Goal: Communication & Community: Answer question/provide support

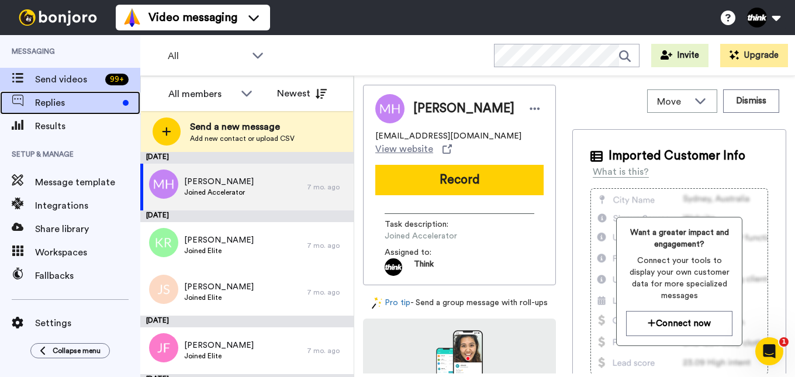
click at [57, 107] on span "Replies" at bounding box center [76, 103] width 83 height 14
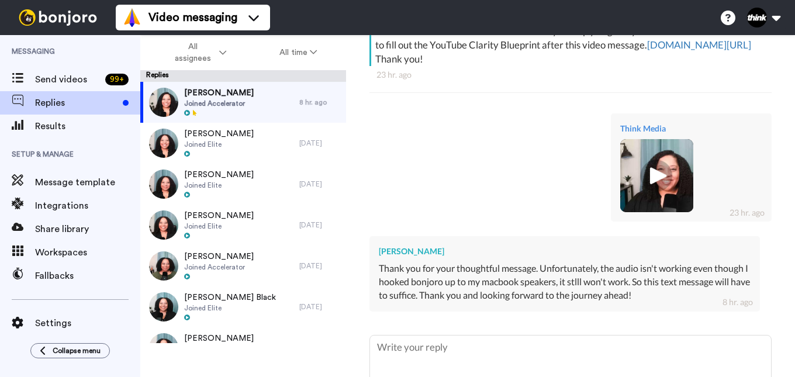
scroll to position [297, 0]
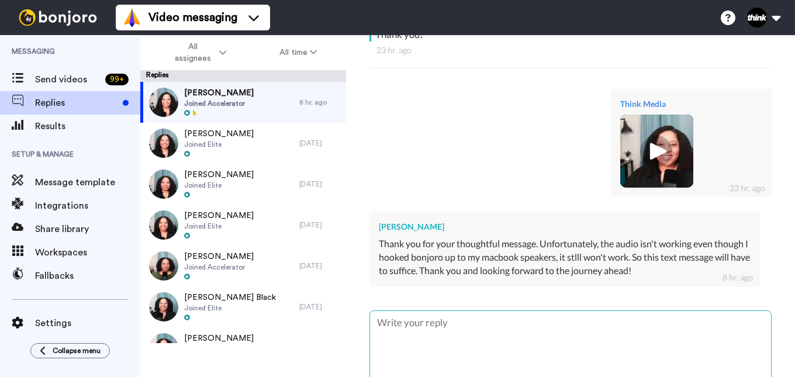
click at [547, 317] on textarea at bounding box center [570, 348] width 401 height 75
type textarea "x"
type textarea "NO"
type textarea "x"
type textarea "NO"
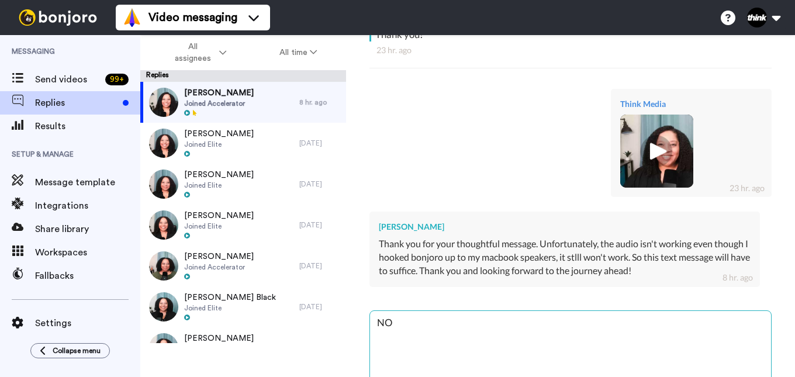
type textarea "x"
type textarea "NO w"
type textarea "x"
type textarea "NO wo"
type textarea "x"
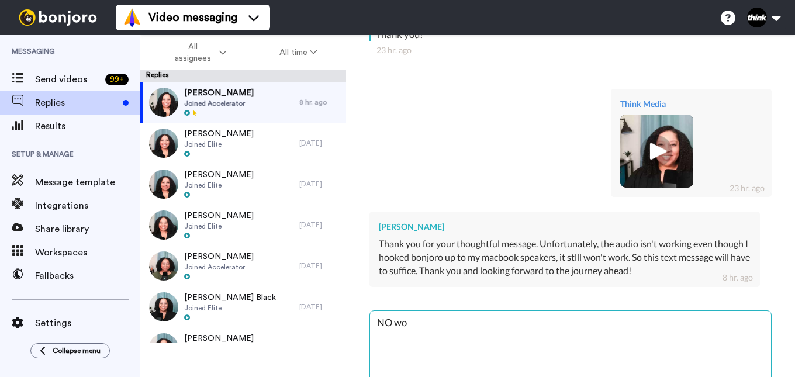
type textarea "NO wor"
type textarea "x"
type textarea "NO worr"
type textarea "x"
type textarea "NO worri"
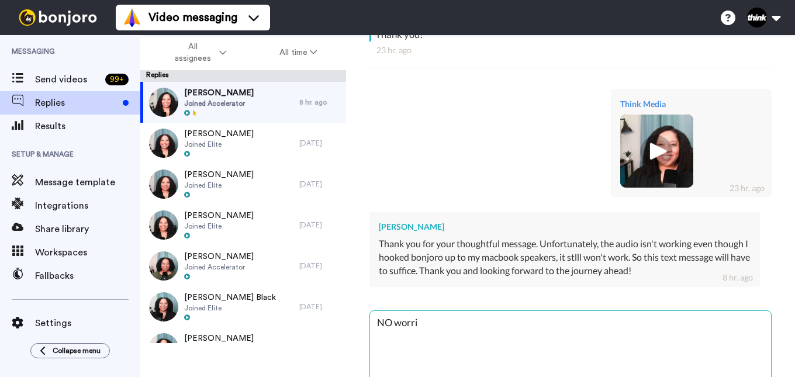
type textarea "x"
type textarea "NO worrie"
type textarea "x"
type textarea "NO worries"
type textarea "x"
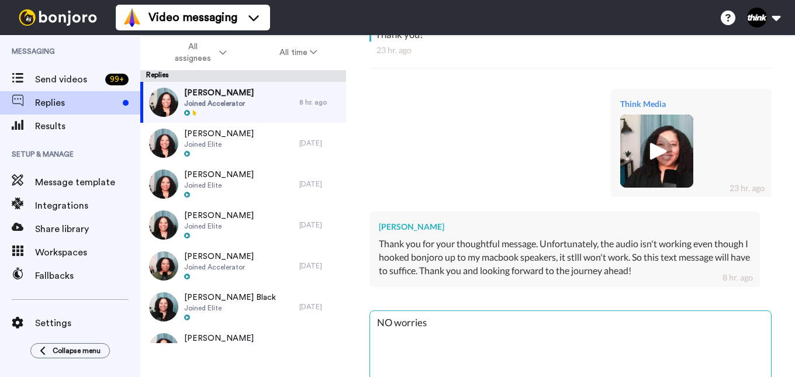
type textarea "NO worries!"
type textarea "x"
type textarea "NO worries!"
type textarea "x"
type textarea "NO worries! I"
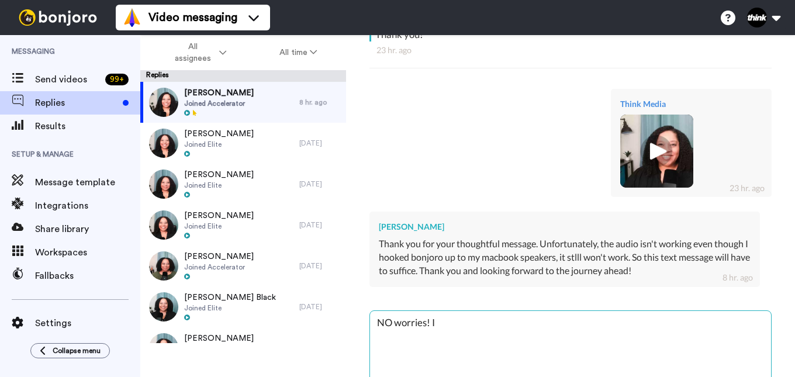
type textarea "x"
type textarea "NO worries! I"
type textarea "x"
type textarea "NO worries! I w"
type textarea "x"
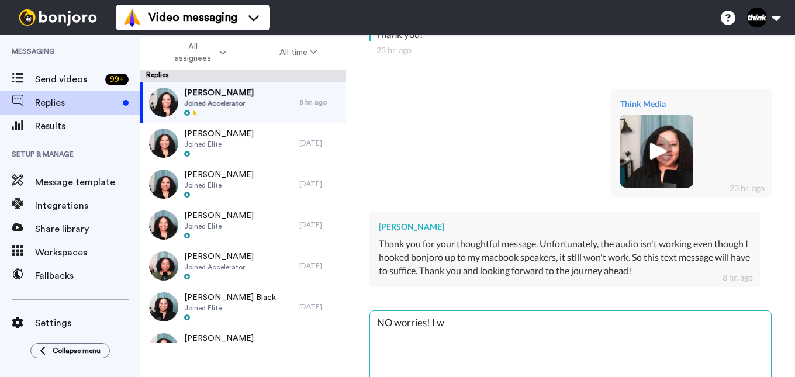
type textarea "NO worries! I wa"
type textarea "x"
type textarea "NO worries! I was"
type textarea "x"
type textarea "NO worries! I was"
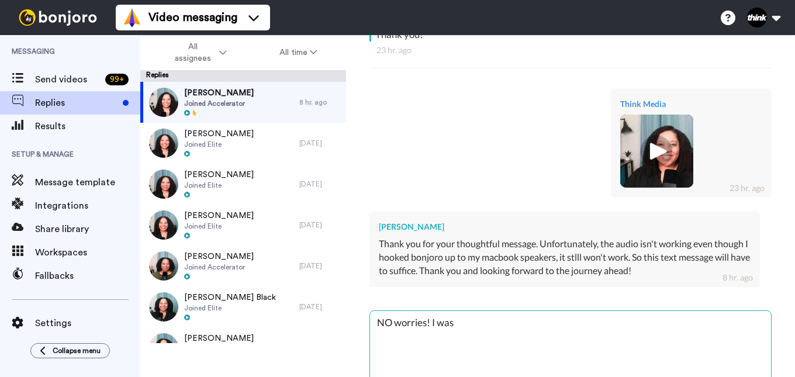
type textarea "x"
type textarea "NO worries! I was r"
type textarea "x"
type textarea "NO worries! I was re"
type textarea "x"
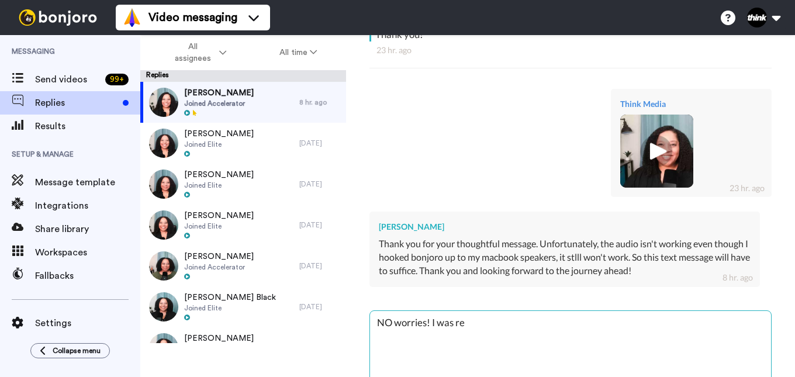
type textarea "NO worries! I was rea"
type textarea "x"
type textarea "NO worries! I was reac"
type textarea "x"
type textarea "NO worries! I was reach"
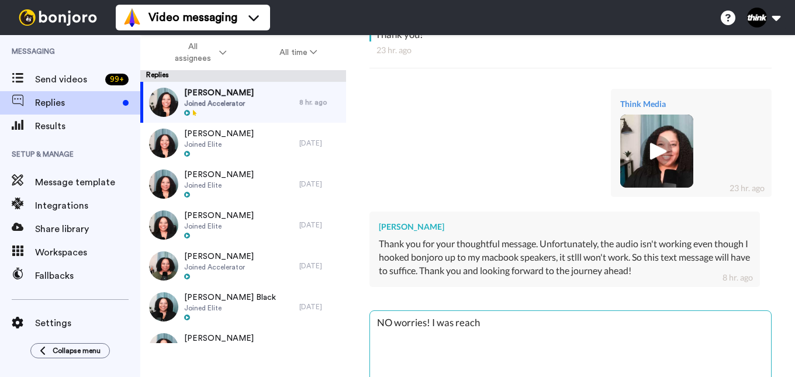
type textarea "x"
type textarea "NO worries! I was reachi"
type textarea "x"
type textarea "NO worries! I was reachin"
type textarea "x"
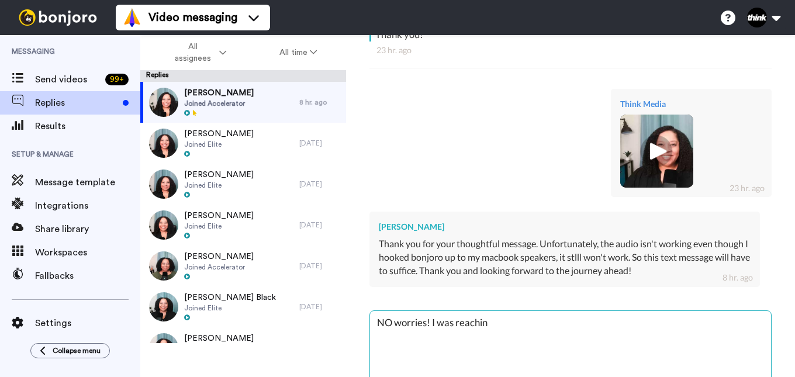
type textarea "NO worries! I was reaching"
type textarea "x"
type textarea "NO worries! I was reaching"
type textarea "x"
type textarea "NO worries! I was reaching o"
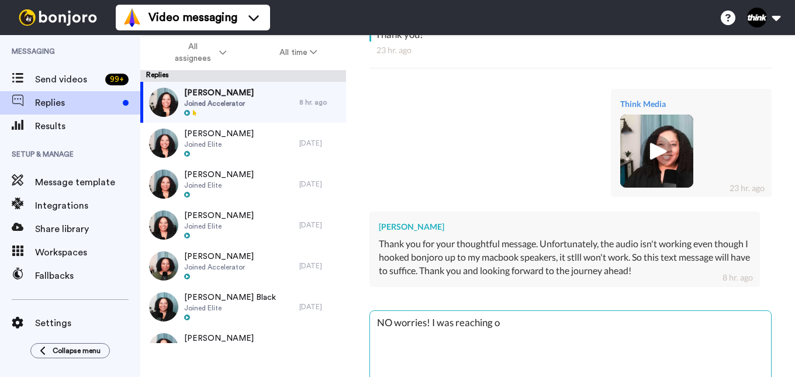
type textarea "x"
type textarea "NO worries! I was reaching ou"
type textarea "x"
type textarea "NO worries! I was reaching out"
type textarea "x"
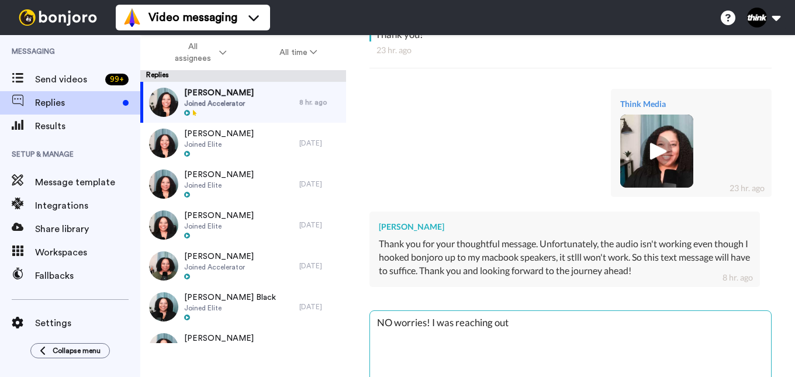
type textarea "NO worries! I was reaching out"
type textarea "x"
type textarea "NO worries! I was reaching out b"
type textarea "x"
type textarea "NO worries! I was reaching out be"
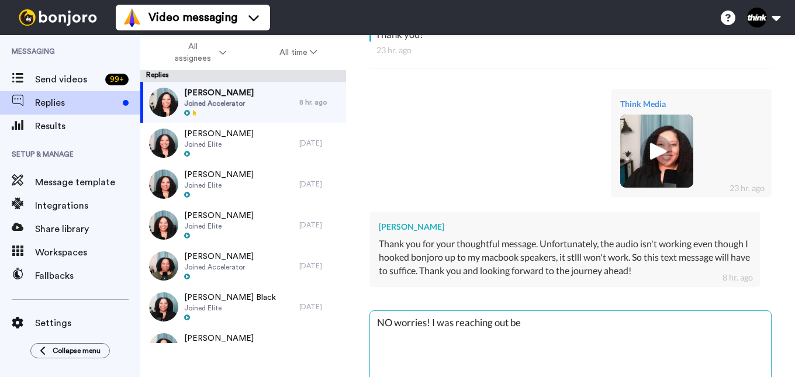
type textarea "x"
type textarea "NO worries! I was reaching out bec"
type textarea "x"
type textarea "NO worries! I was reaching out beca"
type textarea "x"
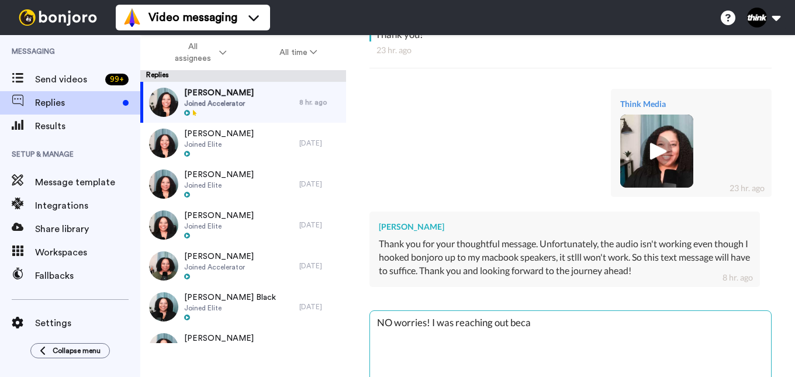
type textarea "NO worries! I was reaching out becau"
type textarea "x"
type textarea "NO worries! I was reaching out becaus"
type textarea "x"
type textarea "NO worries! I was reaching out because"
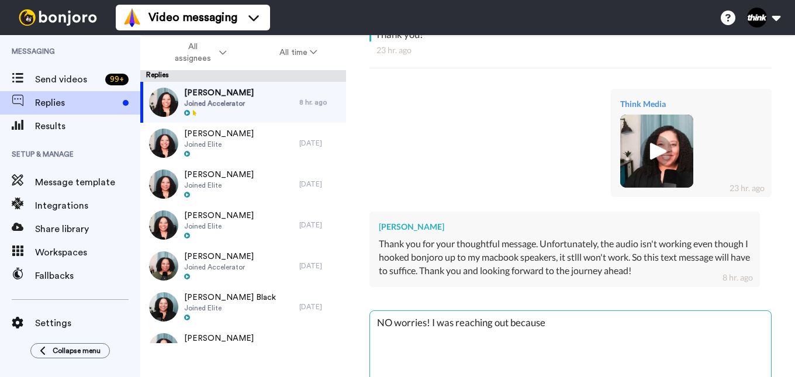
type textarea "x"
type textarea "NO worries! I was reaching out because"
type textarea "x"
type textarea "NO worries! I was reaching out because I"
type textarea "x"
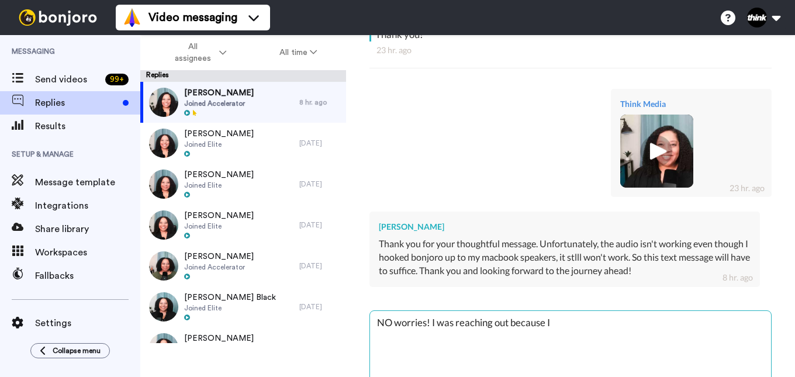
type textarea "NO worries! I was reaching out because I"
type textarea "x"
type textarea "NO worries! I was reaching out because I w"
type textarea "x"
type textarea "NO worries! I was reaching out because I wa"
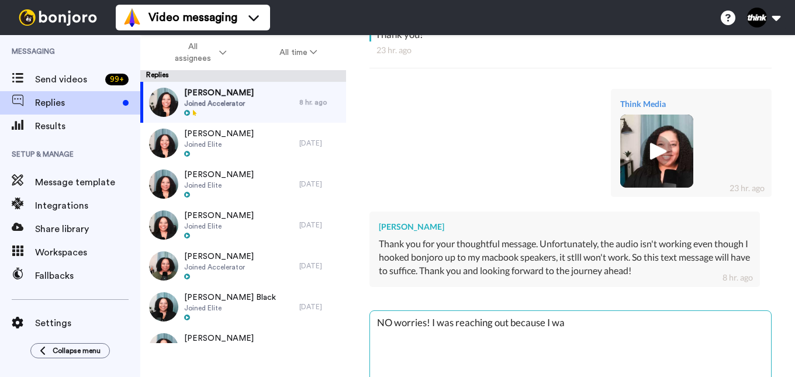
type textarea "x"
type textarea "NO worries! I was reaching out because I was"
type textarea "x"
type textarea "NO worries! I was reaching out because I was"
type textarea "x"
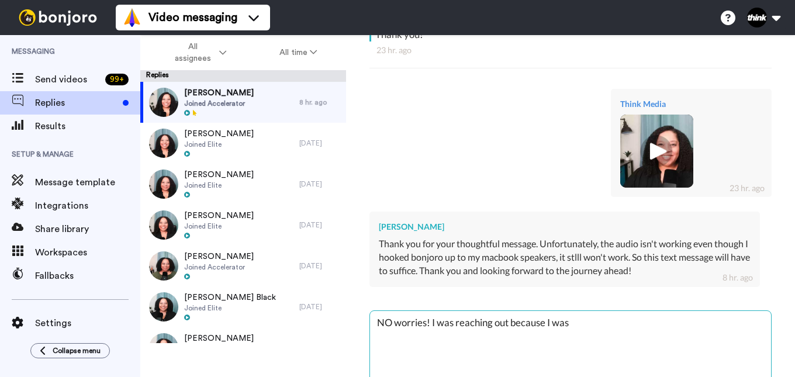
type textarea "NO worries! I was reaching out because I was a"
type textarea "x"
type textarea "NO worries! I was reaching out because I was as"
type textarea "x"
type textarea "NO worries! I was reaching out because I was ask"
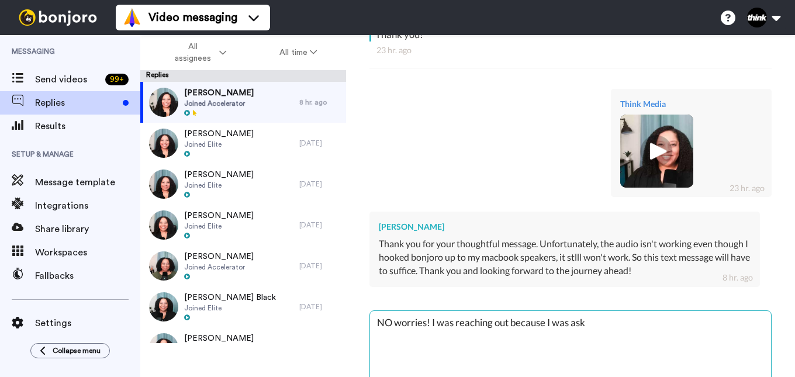
type textarea "x"
type textarea "NO worries! I was reaching out because I was aski"
type textarea "x"
type textarea "NO worries! I was reaching out because I was askin"
type textarea "x"
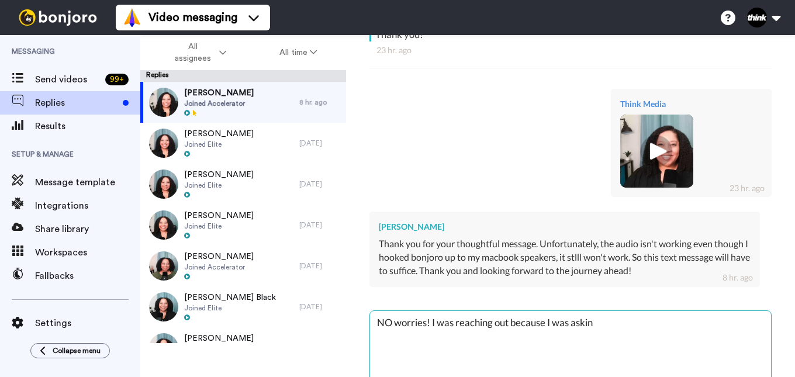
type textarea "NO worries! I was reaching out because I was asking"
type textarea "x"
type textarea "NO worries! I was reaching out because I was asking"
type textarea "x"
type textarea "NO worries! I was reaching out because I was asking t"
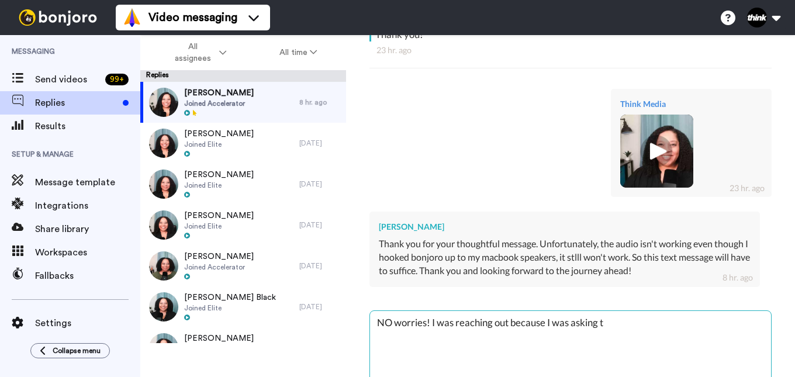
type textarea "x"
type textarea "NO worries! I was reaching out because I was asking th"
type textarea "x"
type textarea "NO worries! I was reaching out because I was asking tha"
type textarea "x"
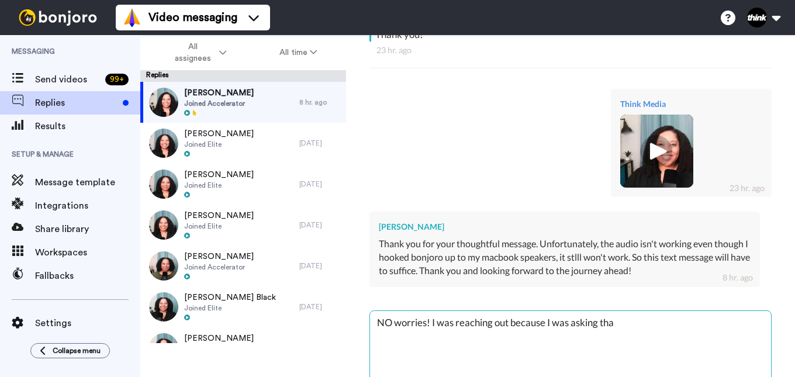
type textarea "NO worries! I was reaching out because I was asking that"
type textarea "x"
type textarea "NO worries! I was reaching out because I was asking that"
type textarea "x"
type textarea "NO worries! I was reaching out because I was asking that y"
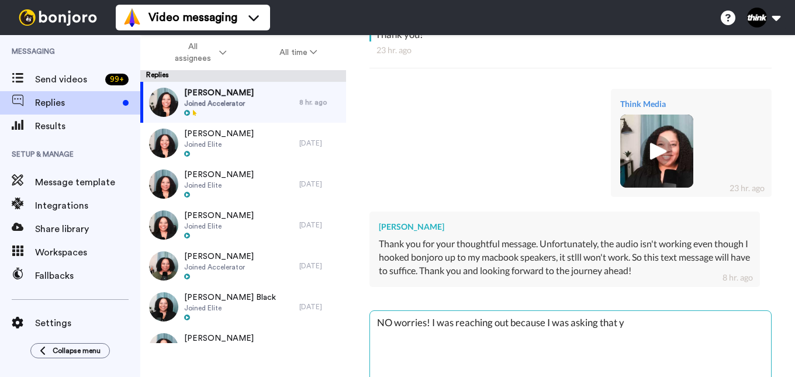
type textarea "x"
type textarea "NO worries! I was reaching out because I was asking that yo"
type textarea "x"
type textarea "NO worries! I was reaching out because I was asking that you"
type textarea "x"
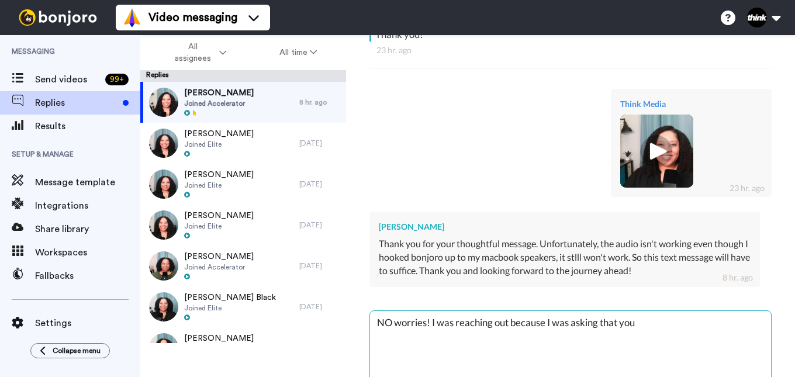
type textarea "NO worries! I was reaching out because I was asking that you"
type textarea "x"
type textarea "NO worries! I was reaching out because I was asking that you m"
type textarea "x"
type textarea "NO worries! I was reaching out because I was asking that you ma"
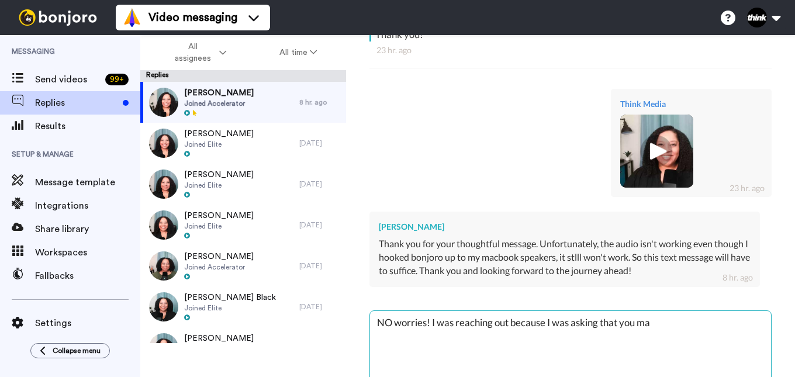
type textarea "x"
type textarea "NO worries! I was reaching out because I was asking that you mak"
type textarea "x"
type textarea "NO worries! I was reaching out because I was asking that you make"
type textarea "x"
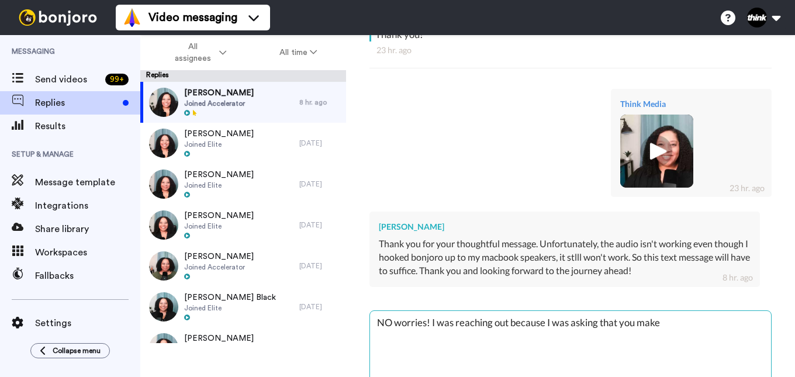
type textarea "NO worries! I was reaching out because I was asking that you make"
type textarea "x"
type textarea "NO worries! I was reaching out because I was asking that you make s"
type textarea "x"
type textarea "NO worries! I was reaching out because I was asking that you make su"
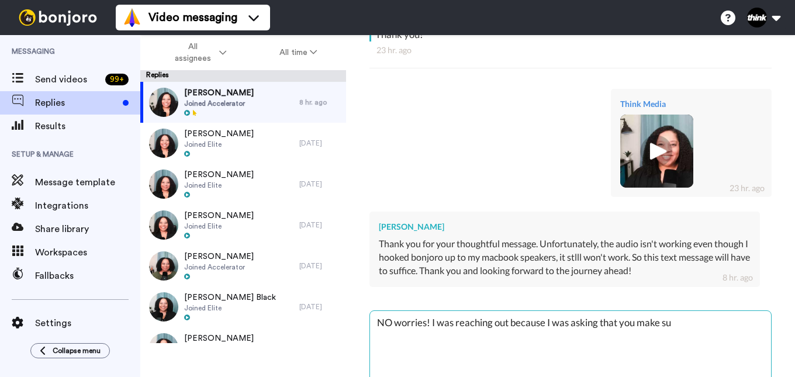
type textarea "x"
type textarea "NO worries! I was reaching out because I was asking that you make sur"
type textarea "x"
type textarea "NO worries! I was reaching out because I was asking that you make sure"
type textarea "x"
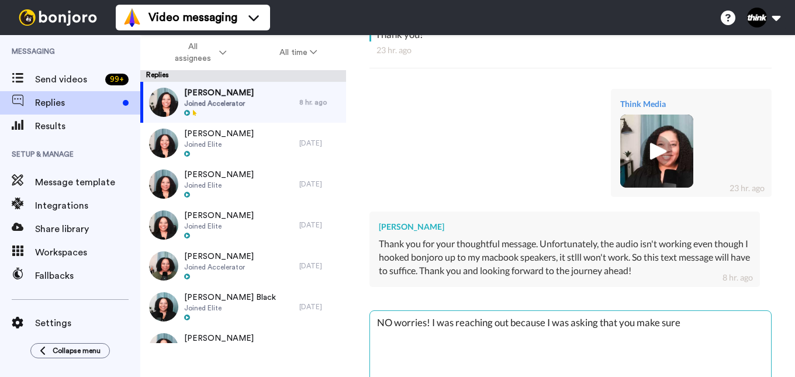
type textarea "NO worries! I was reaching out because I was asking that you make sure"
type textarea "x"
type textarea "NO worries! I was reaching out because I was asking that you make sure t"
type textarea "x"
type textarea "NO worries! I was reaching out because I was asking that you make sure to"
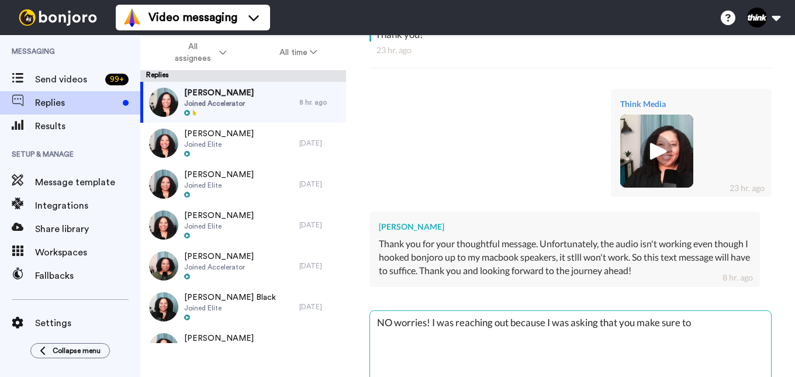
type textarea "x"
type textarea "NO worries! I was reaching out because I was asking that you make sure to"
type textarea "x"
type textarea "NO worries! I was reaching out because I was asking that you make sure to a"
type textarea "x"
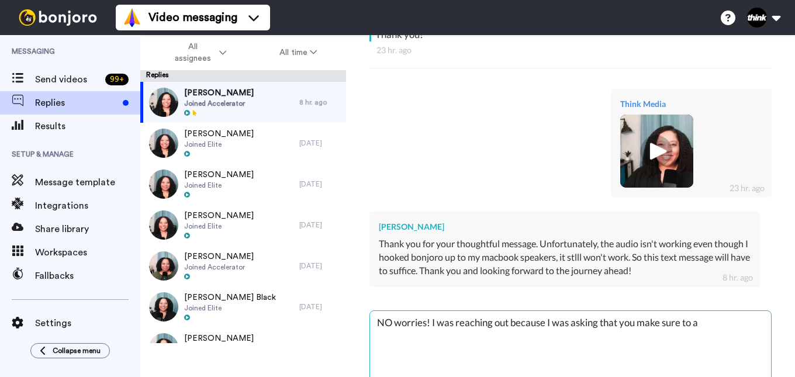
type textarea "NO worries! I was reaching out because I was asking that you make sure to ac"
type textarea "x"
type textarea "NO worries! I was reaching out because I was asking that you make sure to acc"
type textarea "x"
type textarea "NO worries! I was reaching out because I was asking that you make sure to acce"
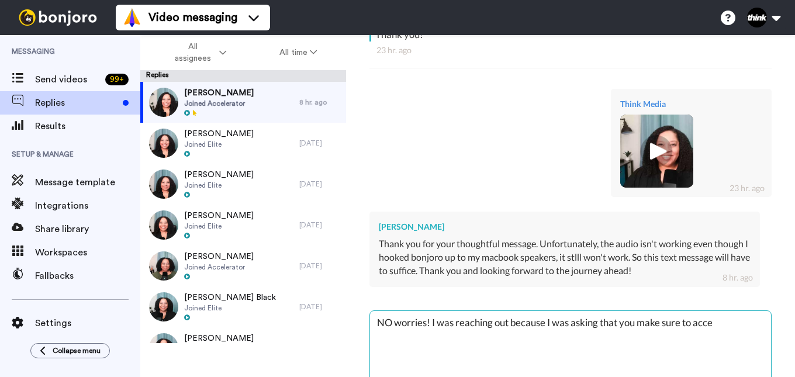
type textarea "x"
type textarea "NO worries! I was reaching out because I was asking that you make sure to accep"
type textarea "x"
type textarea "NO worries! I was reaching out because I was asking that you make sure to accept"
type textarea "x"
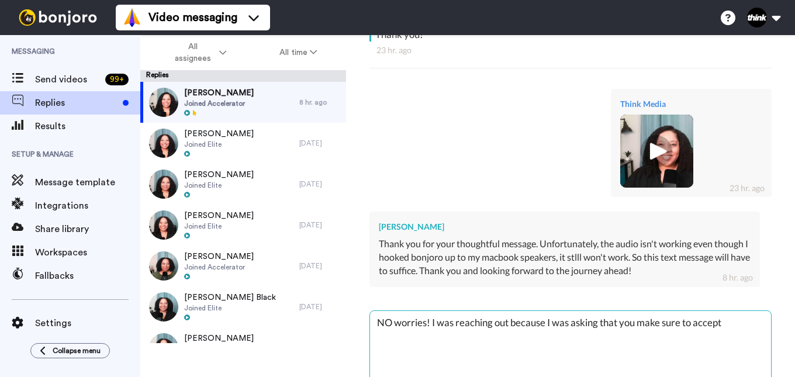
type textarea "NO worries! I was reaching out because I was asking that you make sure to accept"
type textarea "x"
type textarea "NO worries! I was reaching out because I was asking that you make sure to accep…"
type textarea "x"
type textarea "NO worries! I was reaching out because I was asking that you make sure to accep…"
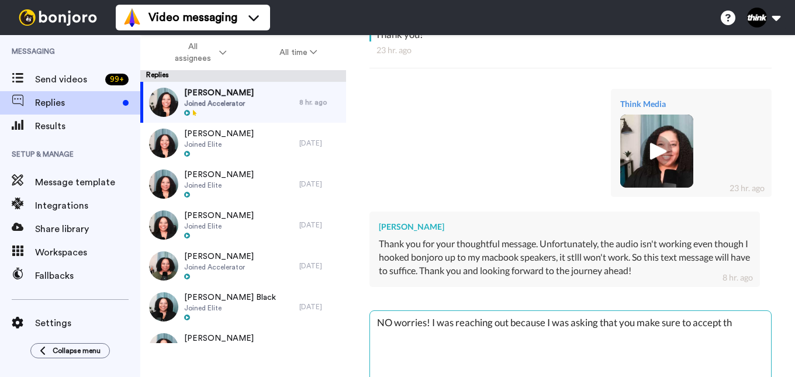
type textarea "x"
type textarea "NO worries! I was reaching out because I was asking that you make sure to accep…"
type textarea "x"
type textarea "NO worries! I was reaching out because I was asking that you make sure to accep…"
type textarea "x"
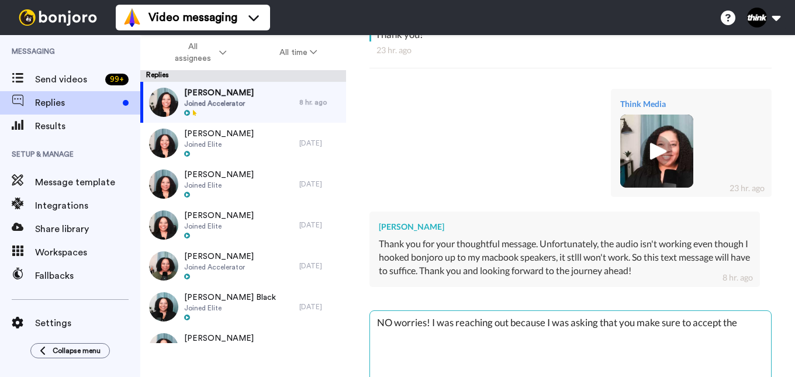
type textarea "NO worries! I was reaching out because I was asking that you make sure to accep…"
type textarea "x"
type textarea "NO worries! I was reaching out because I was asking that you make sure to accep…"
type textarea "x"
type textarea "NO worries! I was reaching out because I was asking that you make sure to accep…"
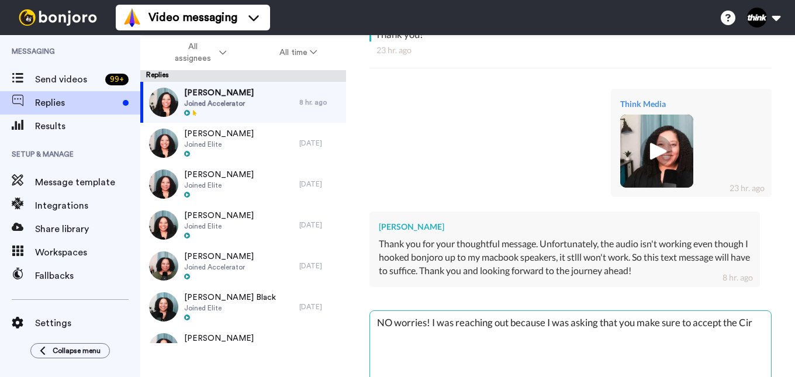
type textarea "x"
type textarea "NO worries! I was reaching out because I was asking that you make sure to accep…"
type textarea "x"
type textarea "NO worries! I was reaching out because I was asking that you make sure to accep…"
type textarea "x"
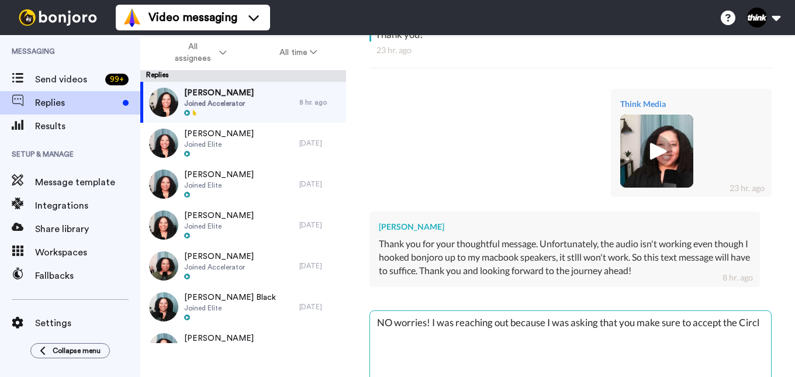
type textarea "NO worries! I was reaching out because I was asking that you make sure to accep…"
type textarea "x"
type textarea "NO worries! I was reaching out because I was asking that you make sure to accep…"
type textarea "x"
type textarea "NO worries! I was reaching out because I was asking that you make sure to accep…"
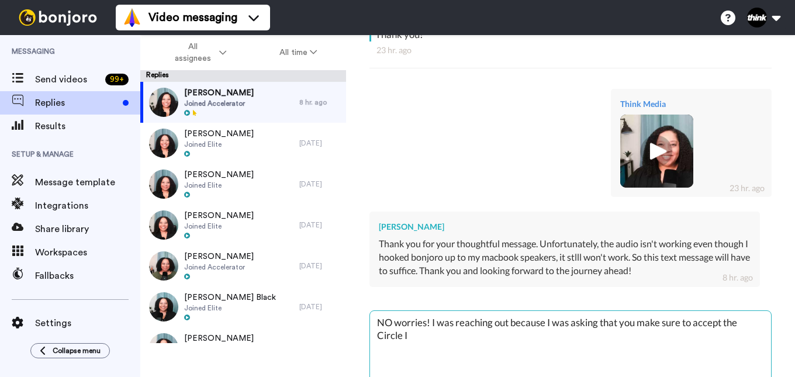
type textarea "x"
type textarea "NO worries! I was reaching out because I was asking that you make sure to accep…"
type textarea "x"
type textarea "NO worries! I was reaching out because I was asking that you make sure to accep…"
type textarea "x"
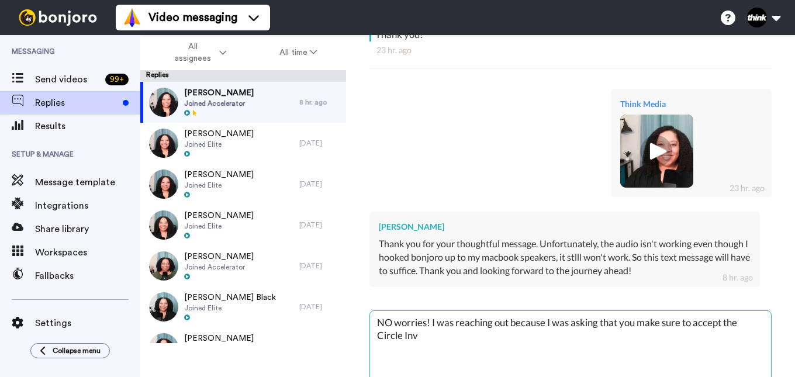
type textarea "NO worries! I was reaching out because I was asking that you make sure to accep…"
type textarea "x"
type textarea "NO worries! I was reaching out because I was asking that you make sure to accep…"
type textarea "x"
type textarea "NO worries! I was reaching out because I was asking that you make sure to accep…"
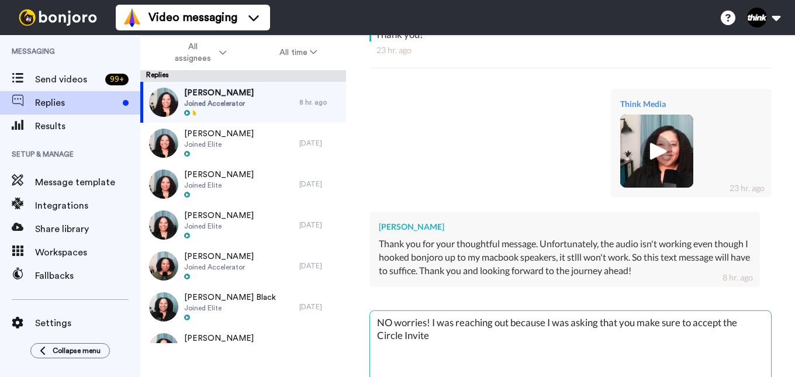
type textarea "x"
type textarea "NO worries! I was reaching out because I was asking that you make sure to accep…"
type textarea "x"
type textarea "NO worries! I was reaching out because I was asking that you make sure to accep…"
type textarea "x"
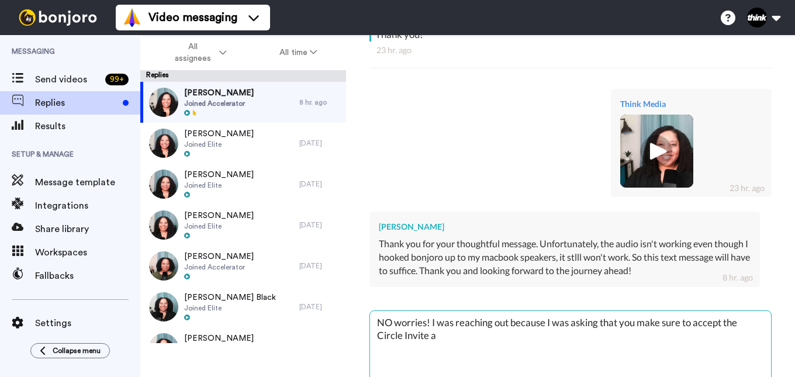
type textarea "NO worries! I was reaching out because I was asking that you make sure to accep…"
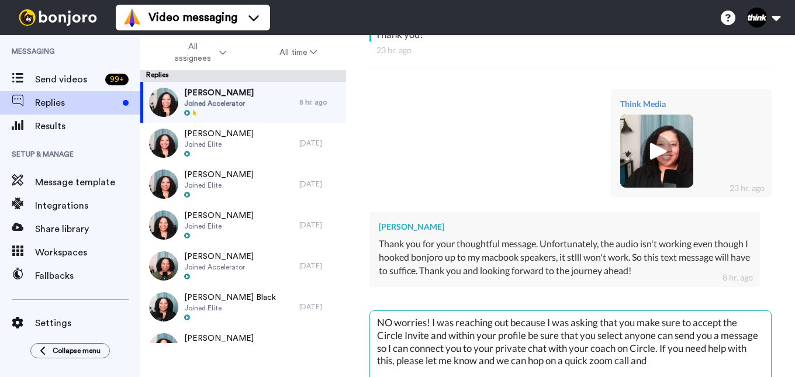
drag, startPoint x: 706, startPoint y: 344, endPoint x: 701, endPoint y: 334, distance: 11.0
click at [701, 334] on textarea "NO worries! I was reaching out because I was asking that you make sure to accep…" at bounding box center [570, 348] width 401 height 75
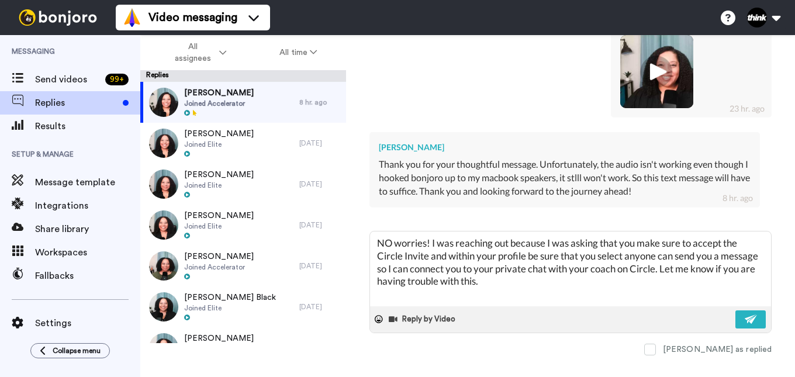
scroll to position [377, 0]
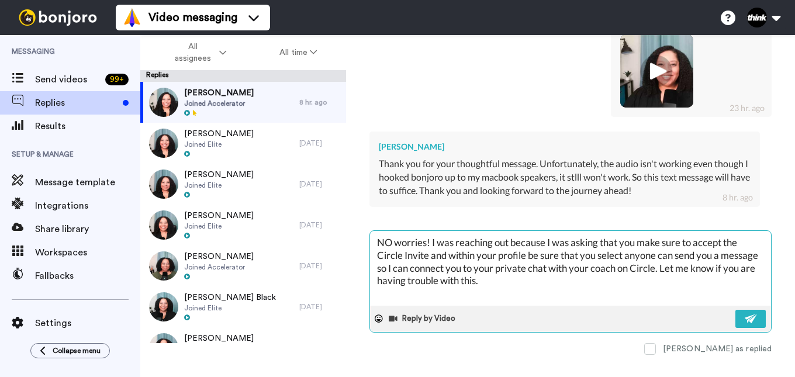
click at [392, 231] on textarea "NO worries! I was reaching out because I was asking that you make sure to accep…" at bounding box center [570, 268] width 401 height 75
click at [745, 314] on img at bounding box center [751, 318] width 13 height 9
